Goal: Information Seeking & Learning: Learn about a topic

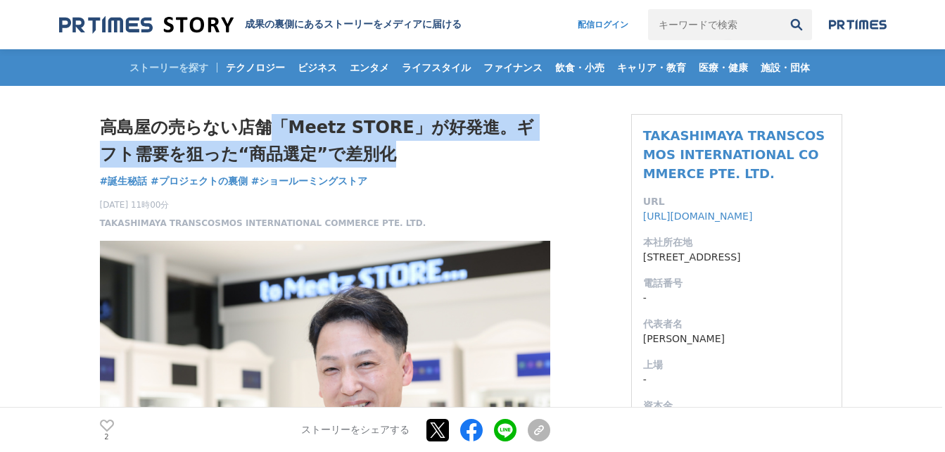
drag, startPoint x: 275, startPoint y: 124, endPoint x: 411, endPoint y: 153, distance: 139.5
click at [411, 153] on h1 "高島屋の売らない店舗「Meetz STORE」が好発進。ギフト需要を狙った“商品選定”で差別化" at bounding box center [325, 141] width 450 height 54
drag, startPoint x: 411, startPoint y: 153, endPoint x: 345, endPoint y: 136, distance: 68.2
copy h1 "「Meetz STORE」が好発進。ギフト需要を狙った“商品選定”で差別化"
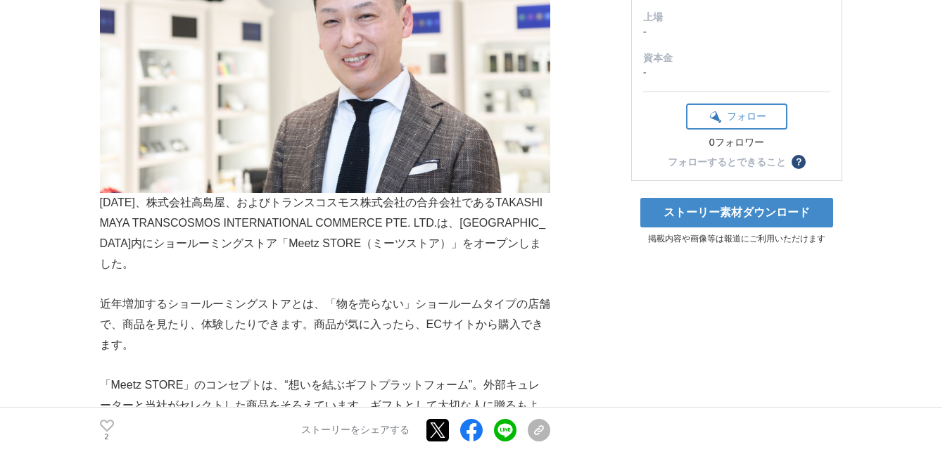
scroll to position [352, 0]
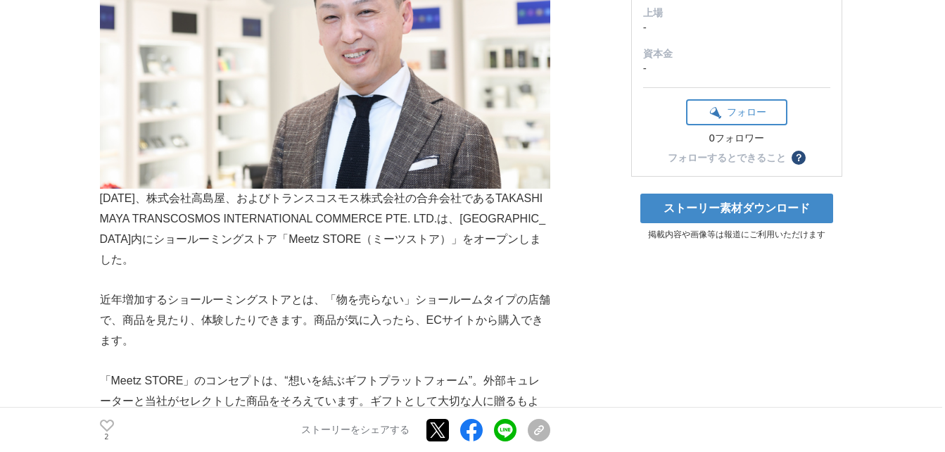
click at [418, 273] on p at bounding box center [325, 279] width 450 height 20
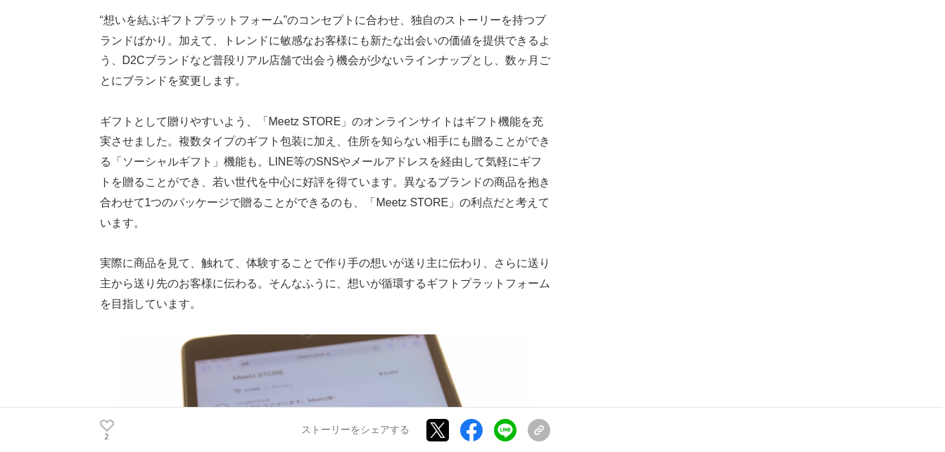
scroll to position [1055, 0]
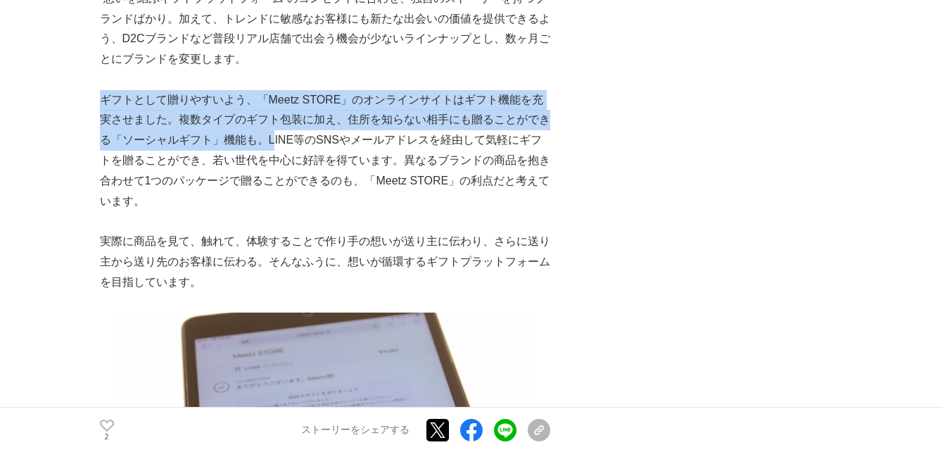
drag, startPoint x: 100, startPoint y: 76, endPoint x: 264, endPoint y: 116, distance: 168.7
click at [264, 116] on p "ギフトとして贈りやすいよう、「Meetz STORE」のオンラインサイトはギフト機能を充実させました。複数タイプのギフト包装に加え、住所を知らない相手にも贈る…" at bounding box center [325, 151] width 450 height 122
drag, startPoint x: 264, startPoint y: 116, endPoint x: 236, endPoint y: 118, distance: 28.2
copy p "ギフトとして贈りやすいよう、「Meetz STORE」のオンラインサイトはギフト機能を充実させました。複数タイプのギフト包装に加え、住所を知らない相手にも贈る…"
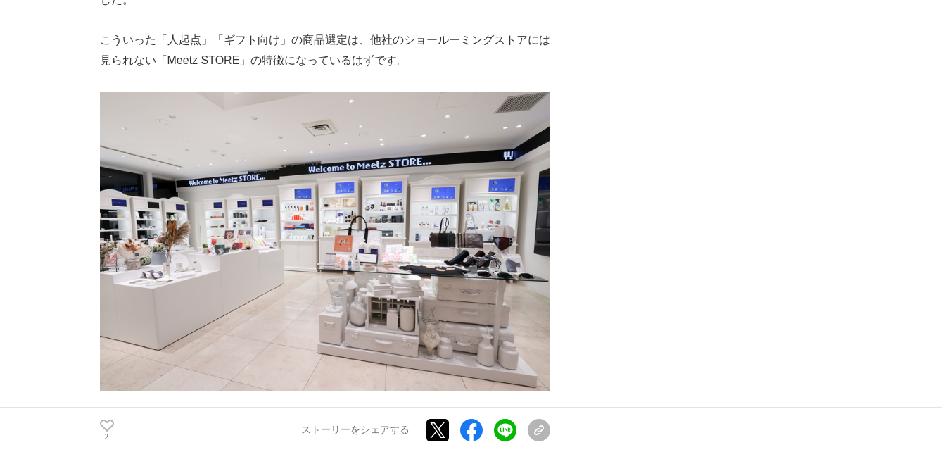
scroll to position [1899, 0]
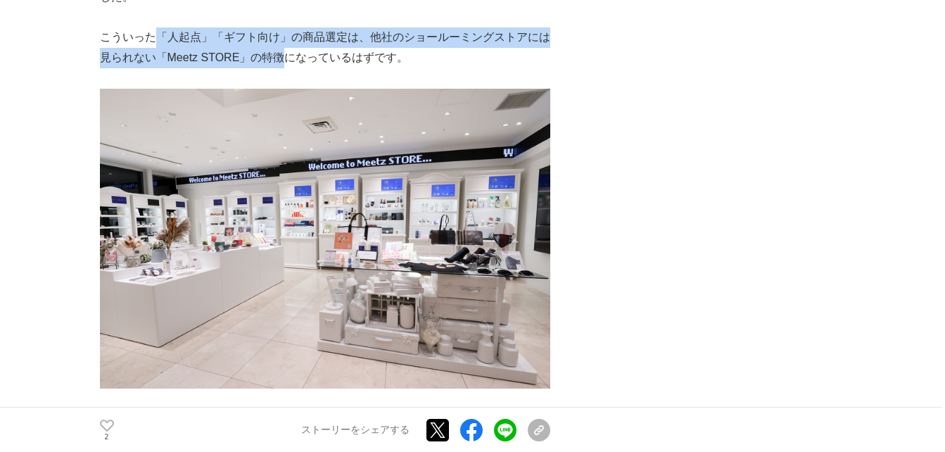
drag, startPoint x: 159, startPoint y: 18, endPoint x: 288, endPoint y: 37, distance: 130.2
click at [288, 37] on p "こういった「人起点」「ギフト向け」の商品選定は、他社のショールーミングストアには見られない「Meetz STORE」の特徴になっているはずです。" at bounding box center [325, 47] width 450 height 41
drag, startPoint x: 288, startPoint y: 37, endPoint x: 252, endPoint y: 23, distance: 38.5
copy p "「人起点」「ギフト向け」の商品選定は、他社のショールーミングストアには見られない「Meetz STORE」の特徴"
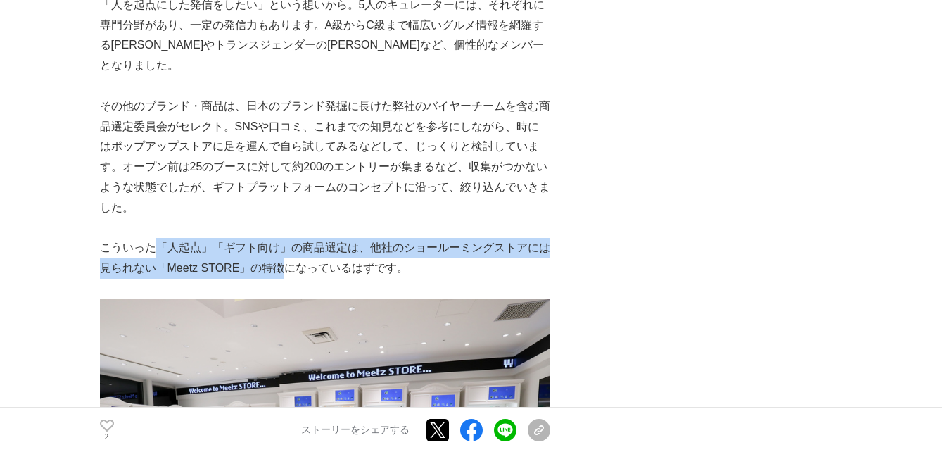
scroll to position [1688, 0]
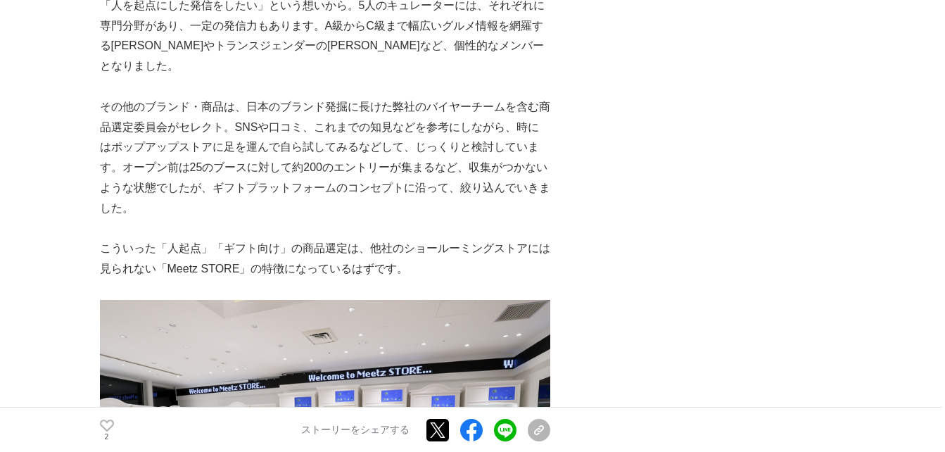
click at [378, 187] on p "その他のブランド・商品は、日本のブランド発掘に長けた弊社のバイヤーチームを含む商品選定委員会がセレクト。SNSや口コミ、これまでの知見などを参考にしながら、時…" at bounding box center [325, 158] width 450 height 122
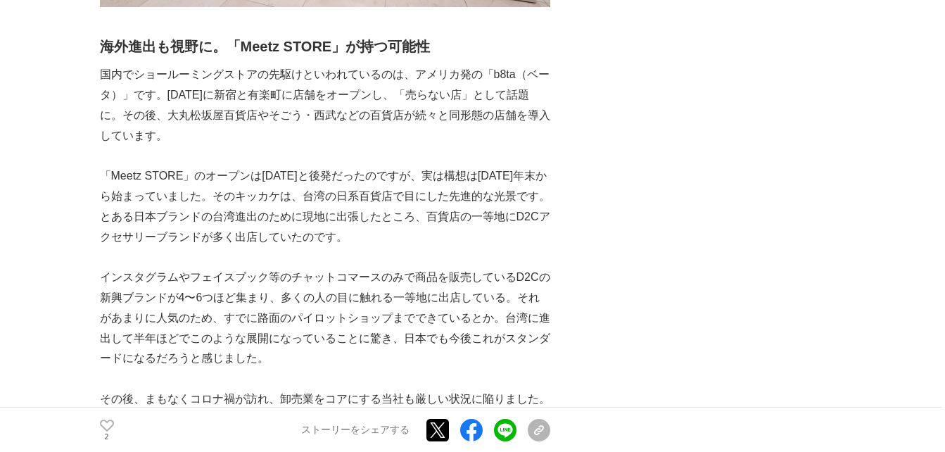
scroll to position [2321, 0]
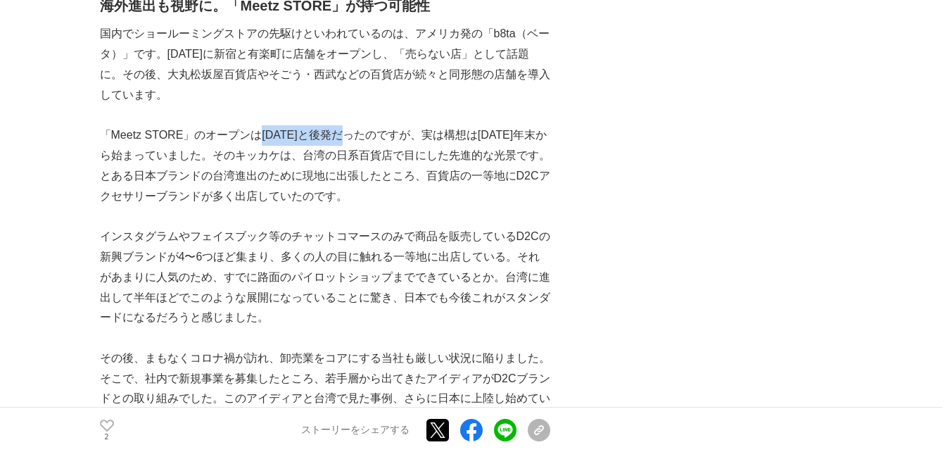
drag, startPoint x: 260, startPoint y: 113, endPoint x: 345, endPoint y: 115, distance: 85.8
click at [345, 125] on p "「Meetz STORE」のオープンは[DATE]と後発だったのですが、実は構想は[DATE]年末から始まっていました。そのキッカケは、台湾の日系百貨店で目に…" at bounding box center [325, 165] width 450 height 81
drag, startPoint x: 345, startPoint y: 115, endPoint x: 334, endPoint y: 118, distance: 11.6
copy p "[DATE]と後発"
click at [406, 206] on p at bounding box center [325, 216] width 450 height 20
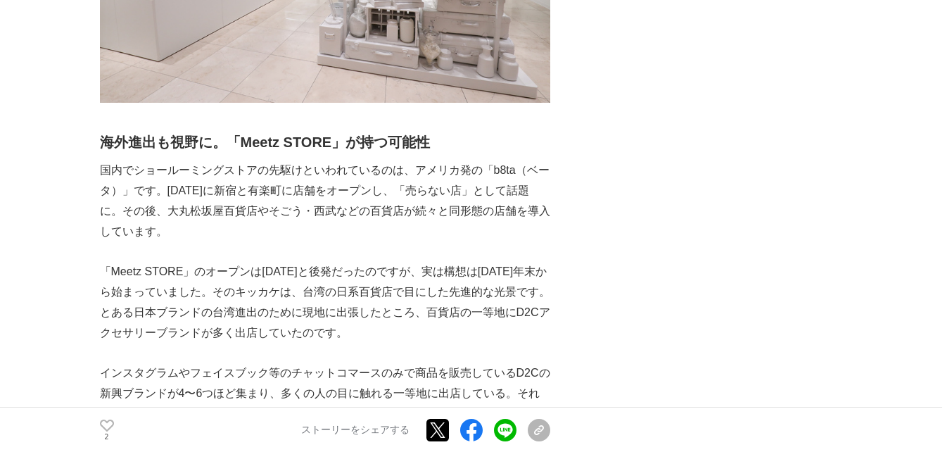
scroll to position [2180, 0]
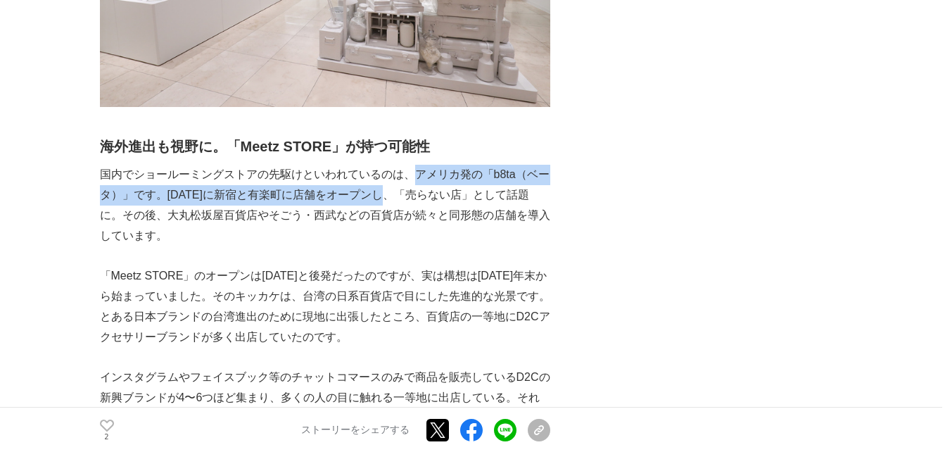
drag, startPoint x: 415, startPoint y: 153, endPoint x: 395, endPoint y: 174, distance: 28.9
click at [395, 174] on p "国内でショールーミングストアの先駆けといわれているのは、​​アメリカ発の「b8ta（ベータ）」です。[DATE]に新宿と有楽町に店舗をオープンし、「売らない店…" at bounding box center [325, 205] width 450 height 81
drag, startPoint x: 395, startPoint y: 174, endPoint x: 373, endPoint y: 176, distance: 22.6
copy p "アメリカ発の「b8ta（ベータ）」です。[DATE]に新宿と有楽町に店舗をオープン"
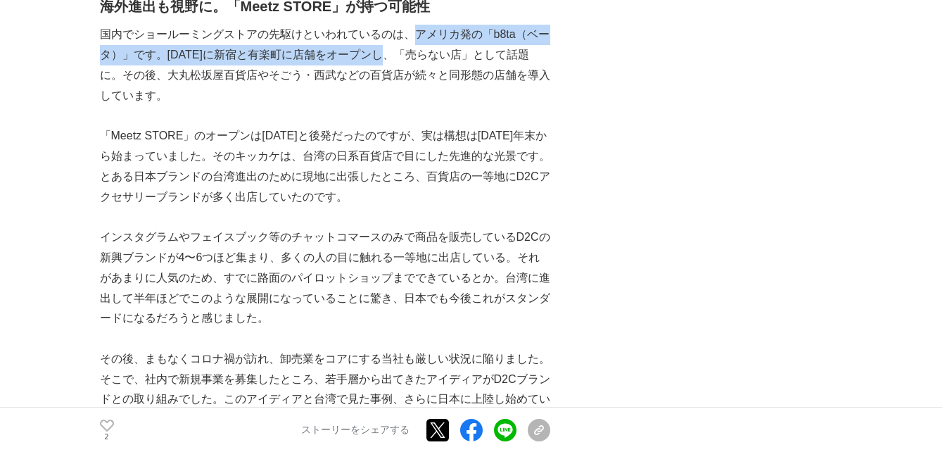
scroll to position [2321, 0]
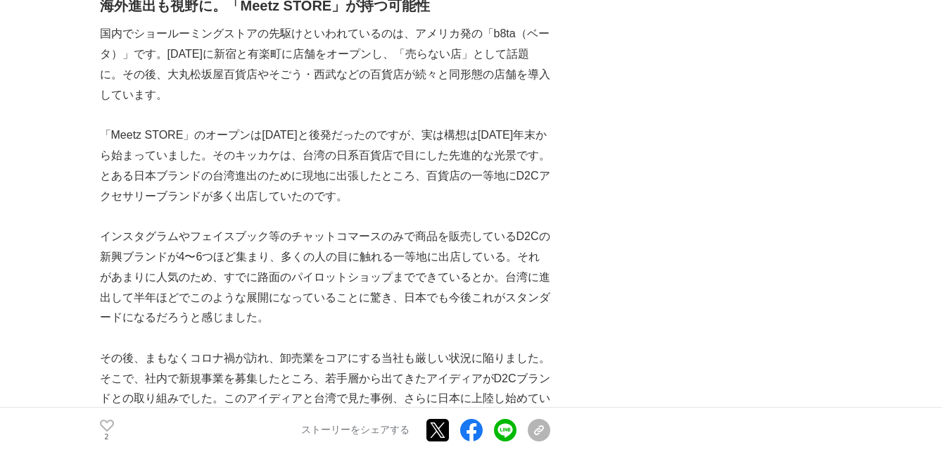
click at [353, 105] on p at bounding box center [325, 115] width 450 height 20
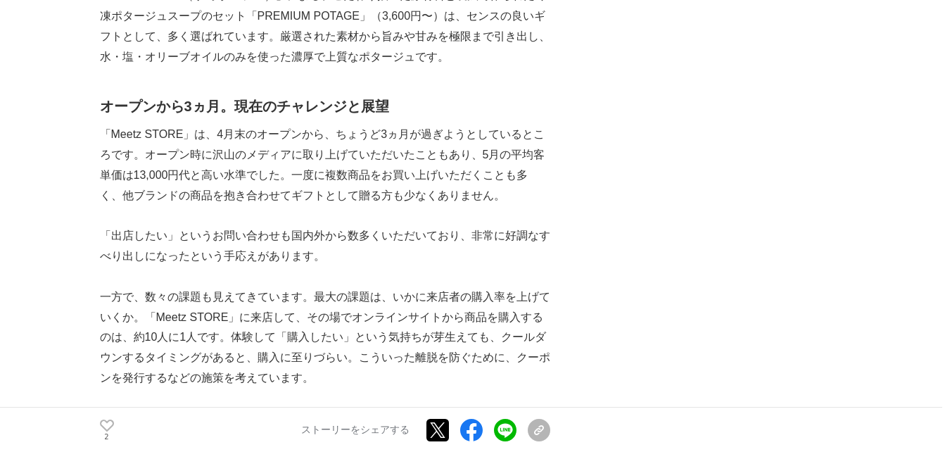
scroll to position [5767, 0]
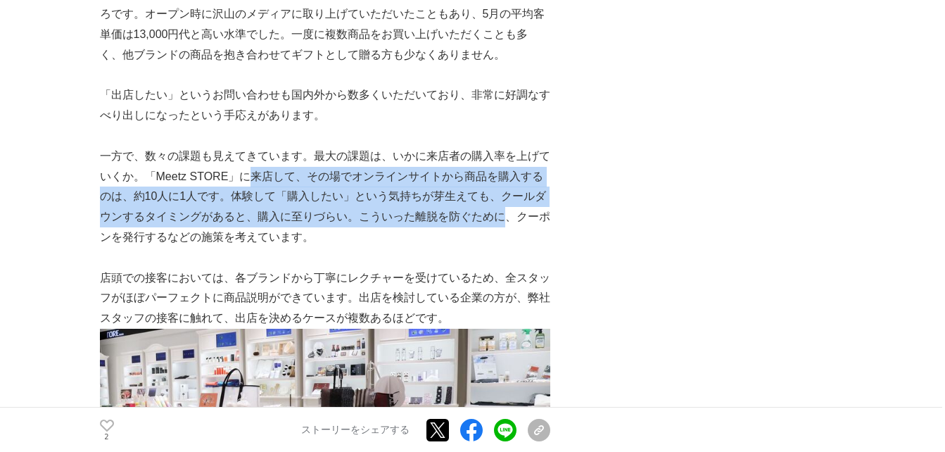
drag, startPoint x: 243, startPoint y: 153, endPoint x: 497, endPoint y: 203, distance: 258.8
click at [497, 203] on p "一方で、数々の課題も見えてきています。最大の課題は、いかに来店者の購入率を上げていくか。「Meetz STORE」に来店して、その場でオンラインサイトから商品…" at bounding box center [325, 196] width 450 height 101
drag, startPoint x: 497, startPoint y: 203, endPoint x: 450, endPoint y: 183, distance: 51.1
copy p "来店して、その場でオンラインサイトから商品を購入するのは、約10人に1人です。体験して「購入したい」という気持ちが芽生えても、クールダウンするタイミングがある…"
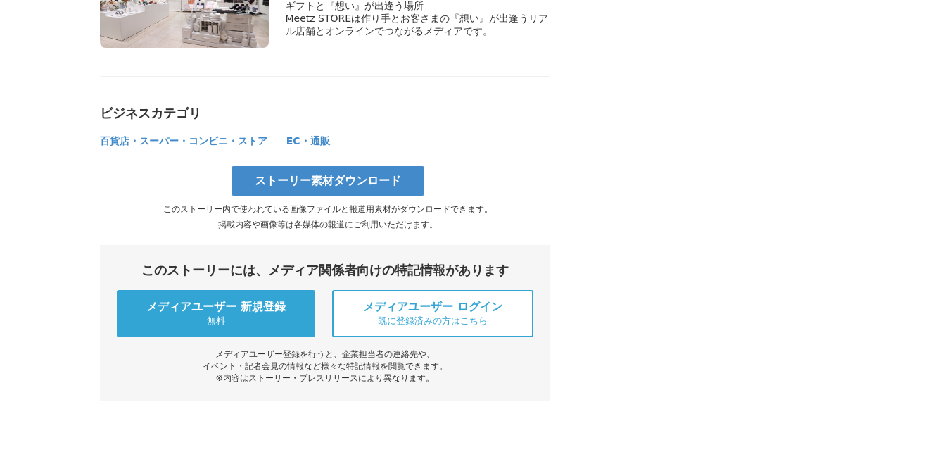
scroll to position [7244, 0]
